Goal: Find specific page/section: Find specific page/section

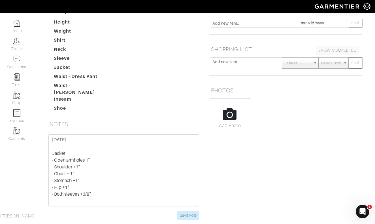
scroll to position [77, 0]
click at [158, 65] on dd at bounding box center [159, 67] width 90 height 7
click at [188, 213] on input "Save Note" at bounding box center [188, 215] width 22 height 9
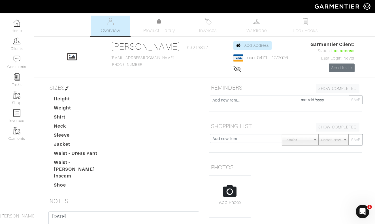
scroll to position [0, 0]
click at [14, 44] on img at bounding box center [16, 40] width 7 height 7
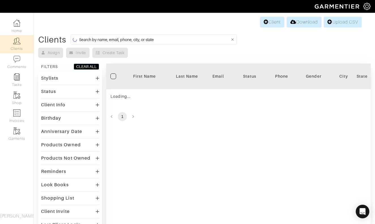
click at [155, 38] on input at bounding box center [154, 39] width 151 height 7
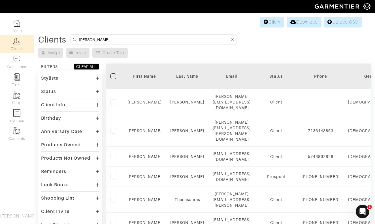
drag, startPoint x: 155, startPoint y: 38, endPoint x: 169, endPoint y: 42, distance: 15.2
click at [169, 42] on input "Michael" at bounding box center [154, 39] width 151 height 7
type input "Michael piermont"
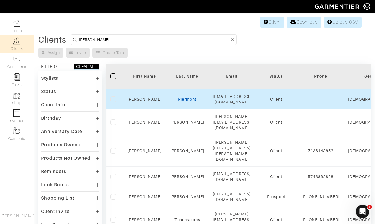
click at [187, 98] on link "Piermont" at bounding box center [187, 99] width 18 height 5
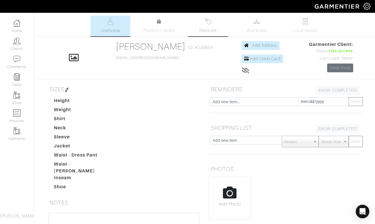
click at [208, 31] on span "Invoices" at bounding box center [207, 30] width 17 height 7
